Goal: Transaction & Acquisition: Subscribe to service/newsletter

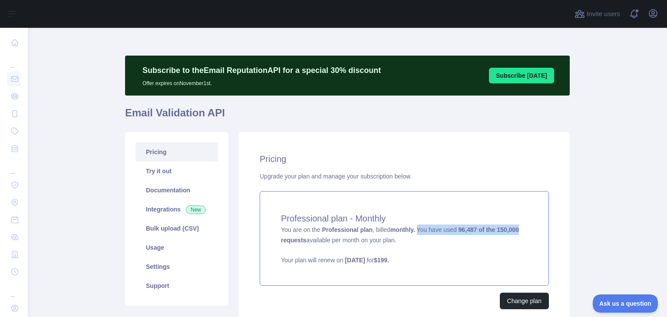
drag, startPoint x: 520, startPoint y: 232, endPoint x: 414, endPoint y: 232, distance: 105.9
click at [414, 232] on div "Professional plan - Monthly You are on the Professional plan , billed monthly. …" at bounding box center [404, 238] width 289 height 95
copy span "used 96,487 of the 150,000"
drag, startPoint x: 526, startPoint y: 233, endPoint x: 440, endPoint y: 229, distance: 86.0
click at [440, 229] on div "Professional plan - Monthly You are on the Professional plan , billed monthly. …" at bounding box center [404, 238] width 289 height 95
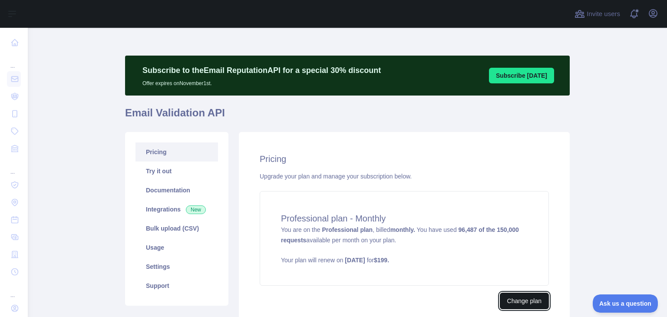
click at [510, 301] on button "Change plan" at bounding box center [524, 301] width 49 height 16
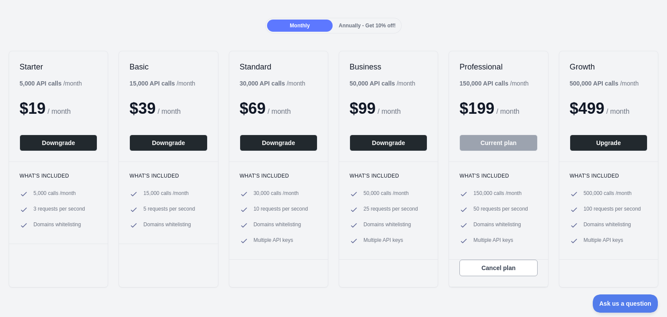
scroll to position [87, 0]
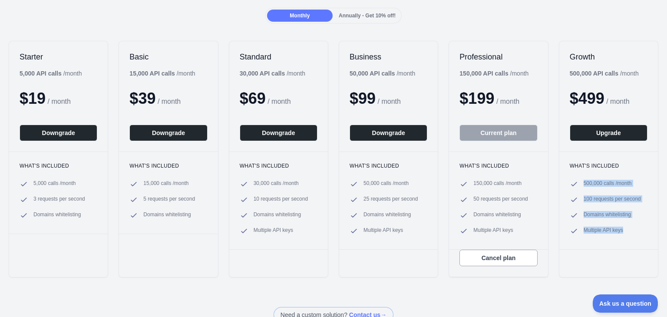
drag, startPoint x: 633, startPoint y: 235, endPoint x: 567, endPoint y: 174, distance: 90.3
click at [567, 174] on div "What's included 500,000 calls / month 100 requests per second Domains whitelist…" at bounding box center [608, 201] width 99 height 98
copy ul "500,000 calls / month 100 requests per second Domains whitelisting Multiple API…"
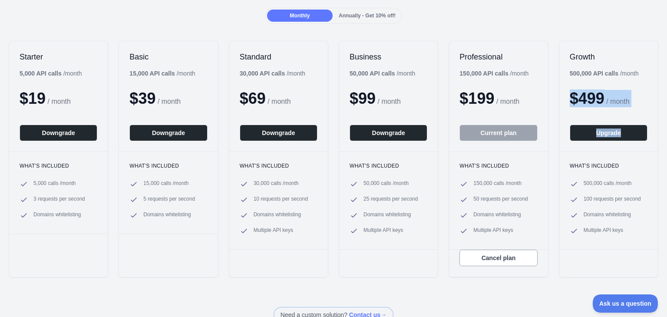
drag, startPoint x: 637, startPoint y: 108, endPoint x: 561, endPoint y: 104, distance: 76.1
click at [561, 104] on div "Growth 500,000 API calls / month $ 499 / month Upgrade" at bounding box center [608, 96] width 99 height 110
copy div "$ 499 / month Upgrade"
click at [542, 296] on div "Back Upgrade your plan Plans for the Email Validation API Monthly Annually - Ge…" at bounding box center [333, 120] width 667 height 406
drag, startPoint x: 633, startPoint y: 186, endPoint x: 565, endPoint y: 185, distance: 68.6
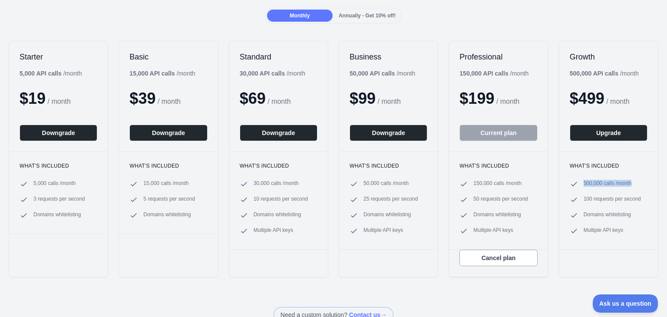
click at [570, 185] on li "500,000 calls / month" at bounding box center [609, 184] width 78 height 9
copy span "500,000 calls / month"
